Goal: Task Accomplishment & Management: Use online tool/utility

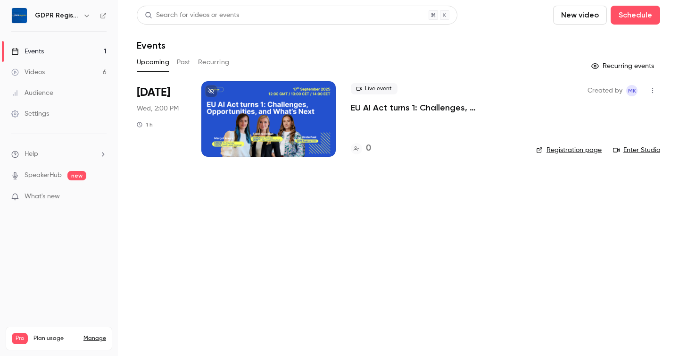
click at [252, 121] on div at bounding box center [268, 118] width 134 height 75
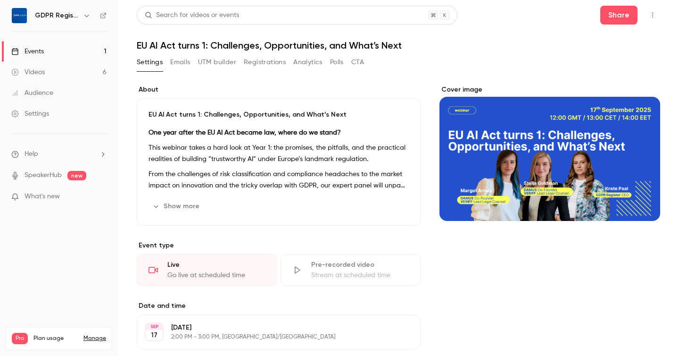
click at [216, 64] on button "UTM builder" at bounding box center [217, 62] width 38 height 15
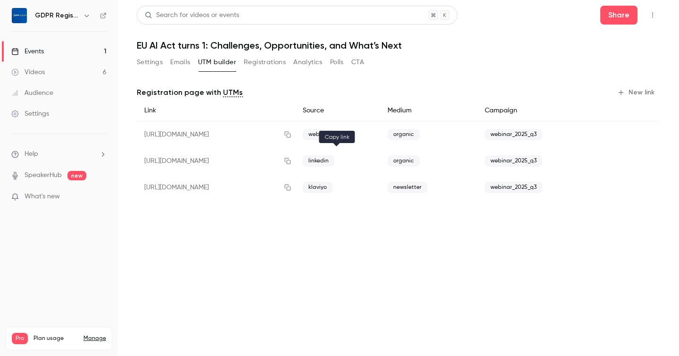
click at [291, 161] on icon "button" at bounding box center [288, 161] width 6 height 6
click at [141, 63] on button "Settings" at bounding box center [150, 62] width 26 height 15
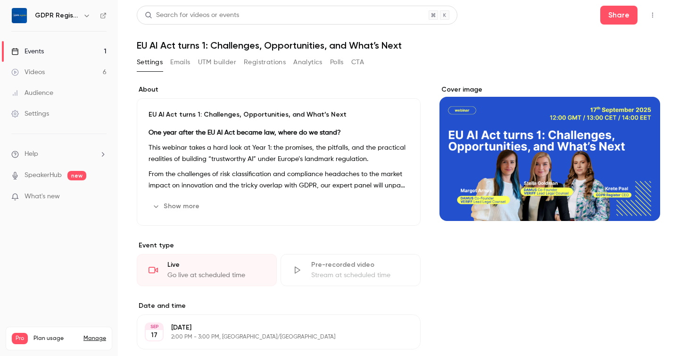
click at [190, 204] on button "Show more" at bounding box center [177, 206] width 57 height 15
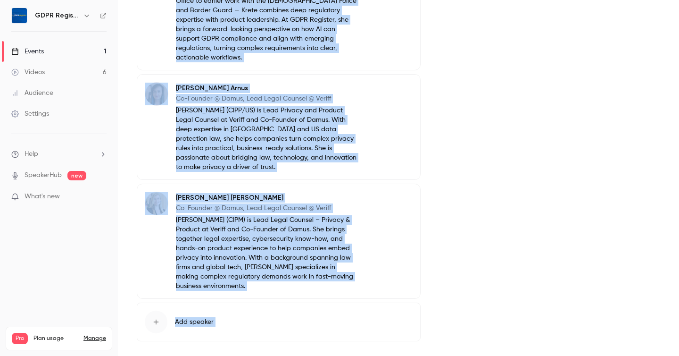
scroll to position [573, 0]
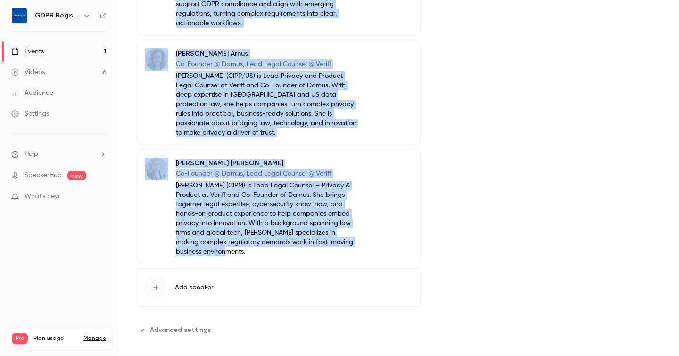
drag, startPoint x: 136, startPoint y: 35, endPoint x: 318, endPoint y: 248, distance: 279.6
click at [318, 248] on main "Search for videos or events Share EU AI Act turns 1: Challenges, Opportunities,…" at bounding box center [398, 178] width 561 height 356
copy section "Loremips Dolor Sita CON @ ADIP Elitsedd Eiusm Temp in utl ETD ma ALIQ Enimadmi,…"
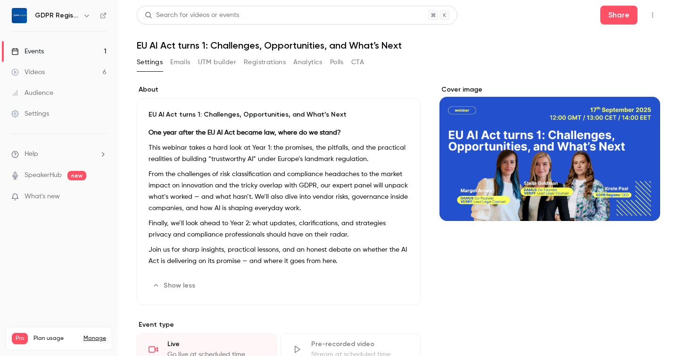
click at [224, 62] on button "UTM builder" at bounding box center [217, 62] width 38 height 15
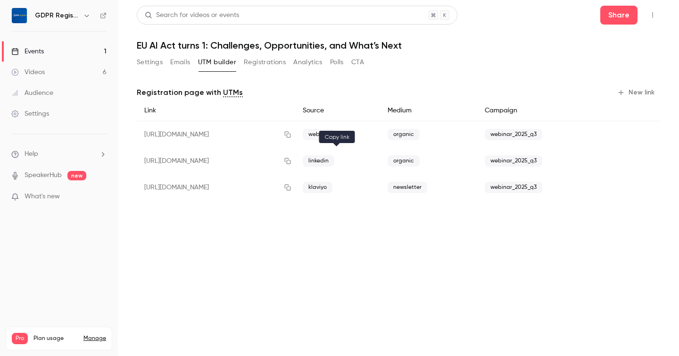
click at [291, 161] on icon "button" at bounding box center [288, 161] width 8 height 7
